Goal: Information Seeking & Learning: Learn about a topic

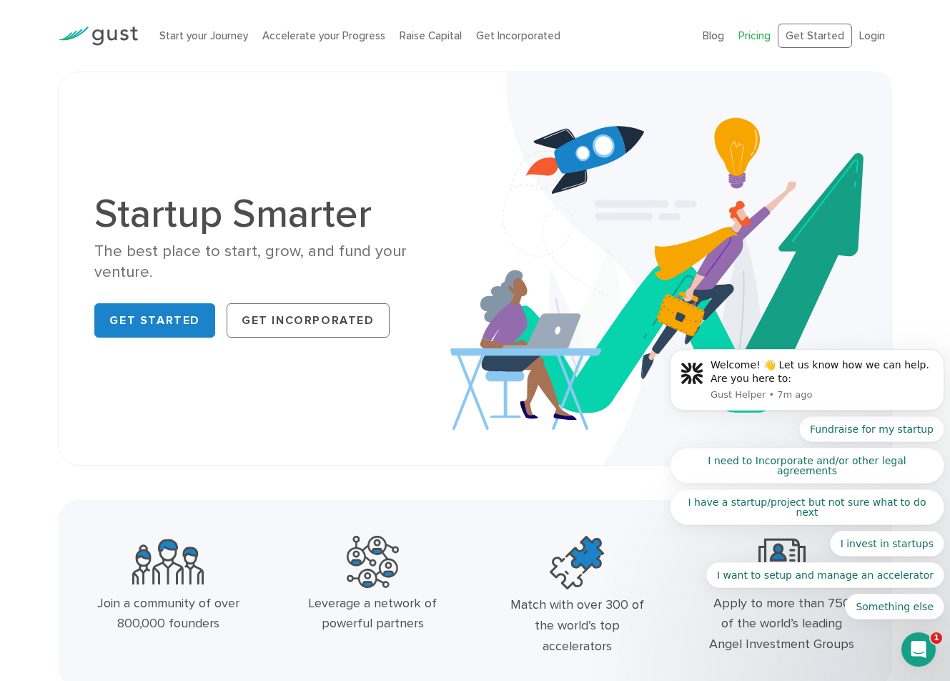
click at [756, 37] on link "Pricing" at bounding box center [755, 35] width 32 height 13
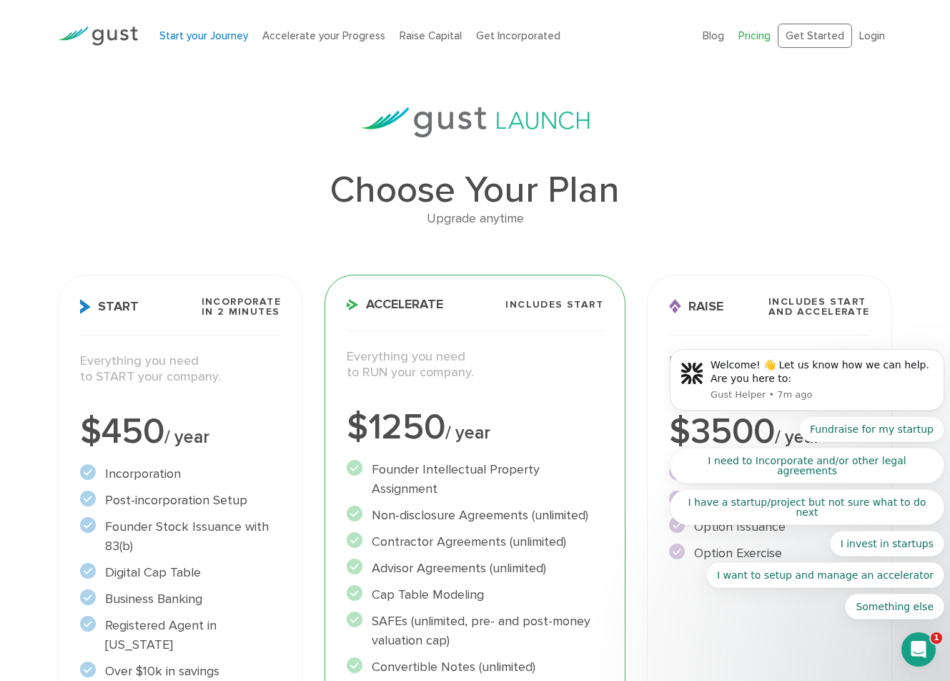
click at [205, 36] on link "Start your Journey" at bounding box center [203, 35] width 89 height 13
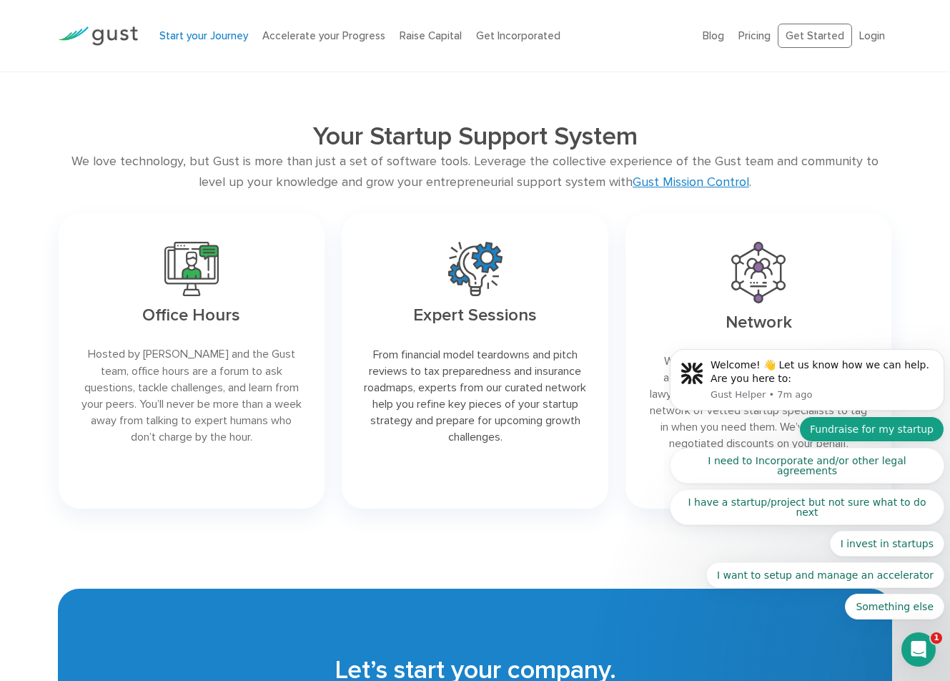
scroll to position [1989, 0]
